Goal: Information Seeking & Learning: Learn about a topic

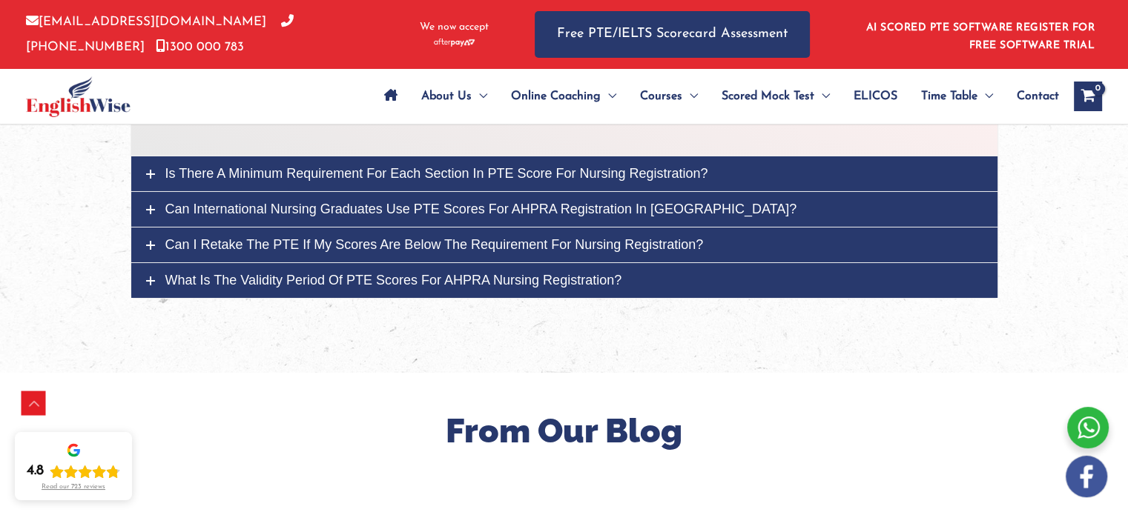
scroll to position [4968, 0]
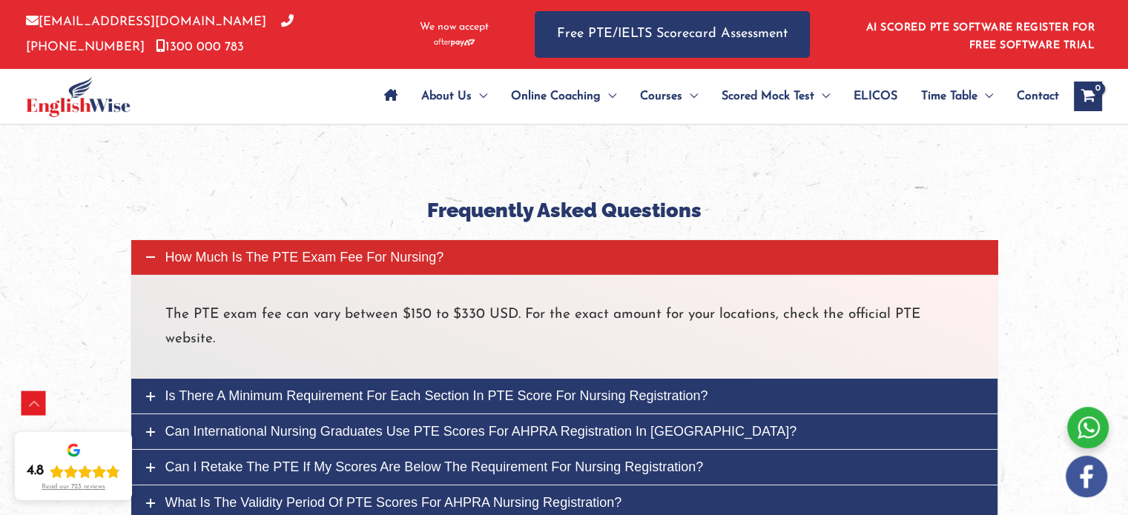
click at [522, 389] on span "Is there a minimum requirement for each section in PTE score for nursing regist…" at bounding box center [436, 396] width 543 height 15
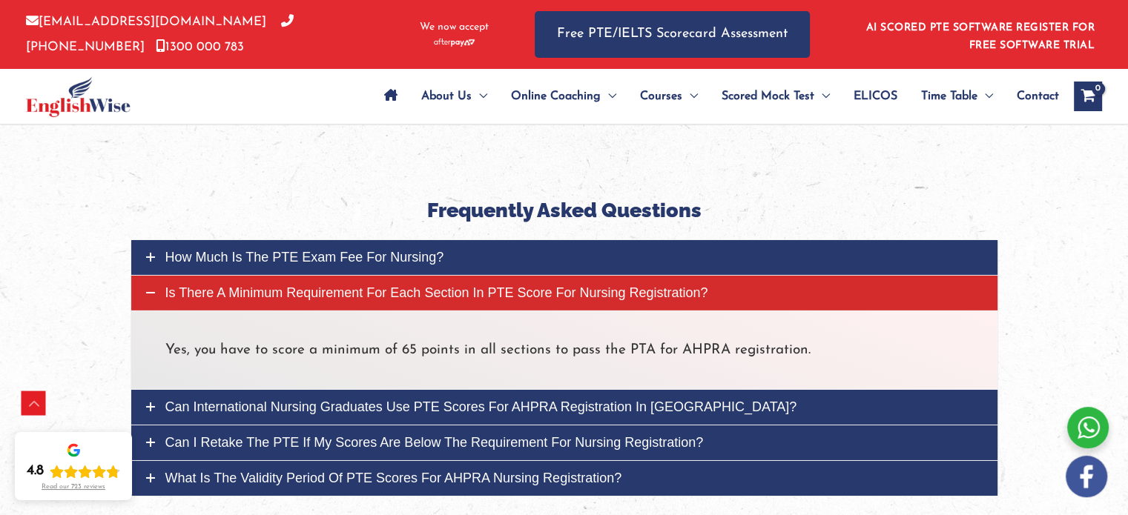
click at [472, 400] on span "Can international nursing graduates use PTE scores for AHPRA registration in [G…" at bounding box center [481, 407] width 632 height 15
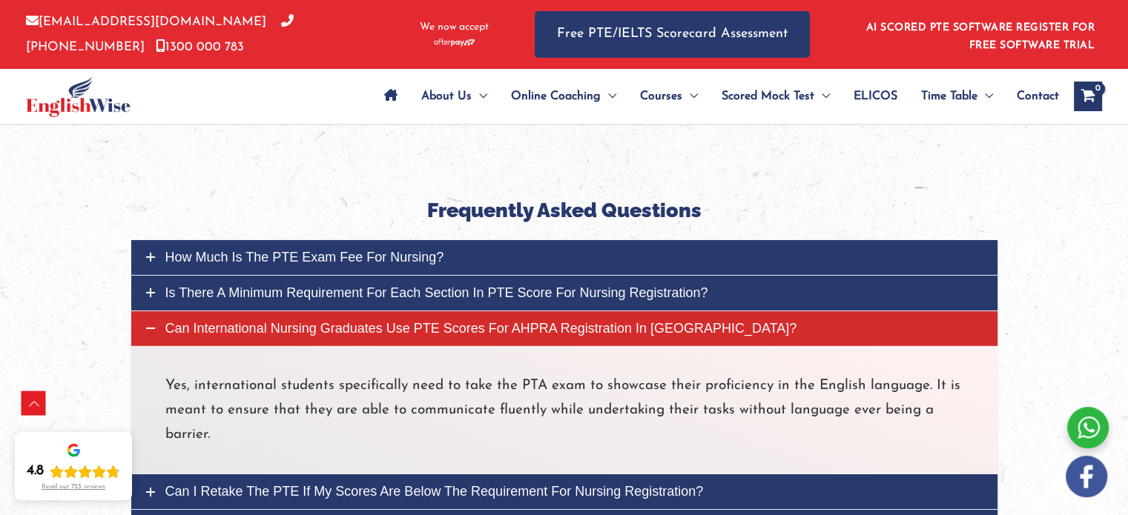
click at [537, 484] on span "Can I retake the PTE if my scores are below the requirement for nursing registr…" at bounding box center [434, 491] width 538 height 15
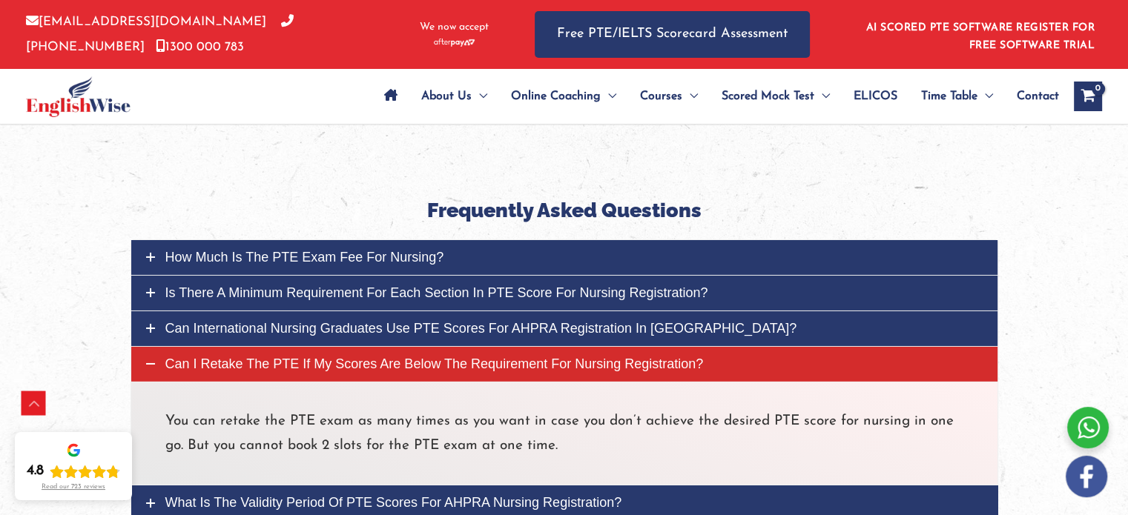
click at [504, 495] on span "What is the validity period of PTE scores for AHPRA nursing registration?" at bounding box center [393, 502] width 457 height 15
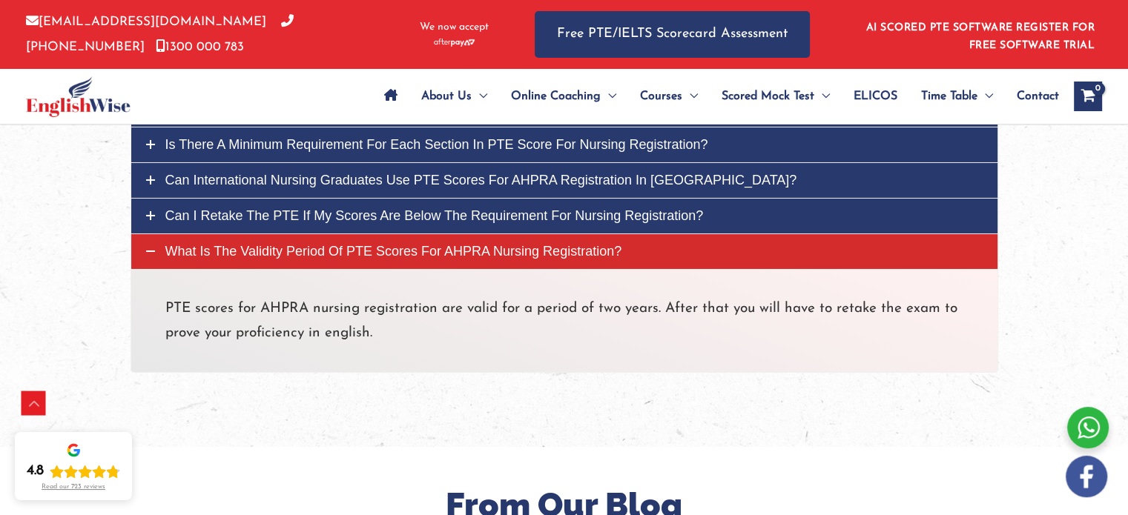
scroll to position [5413, 0]
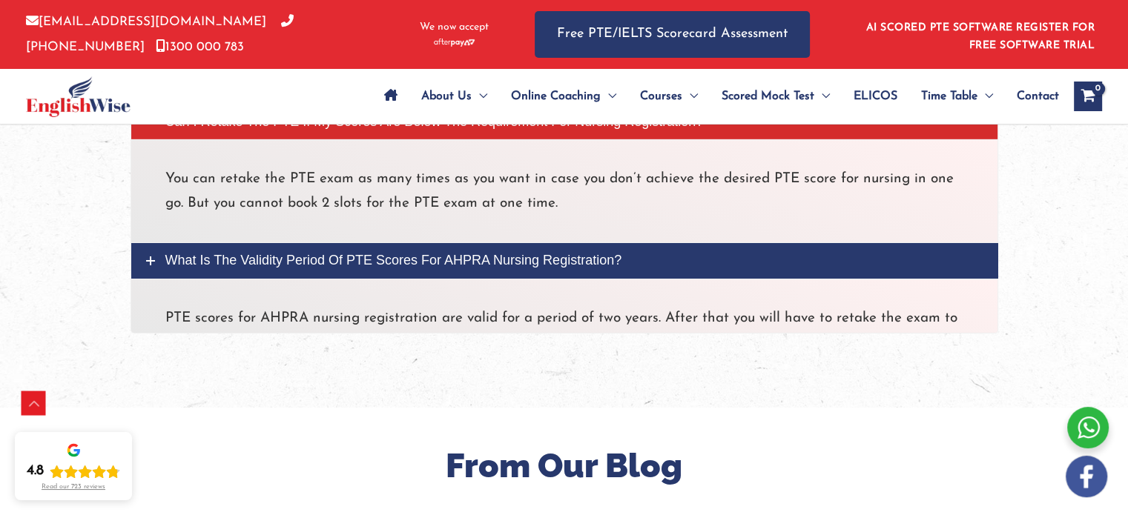
scroll to position [5068, 0]
